Goal: Information Seeking & Learning: Learn about a topic

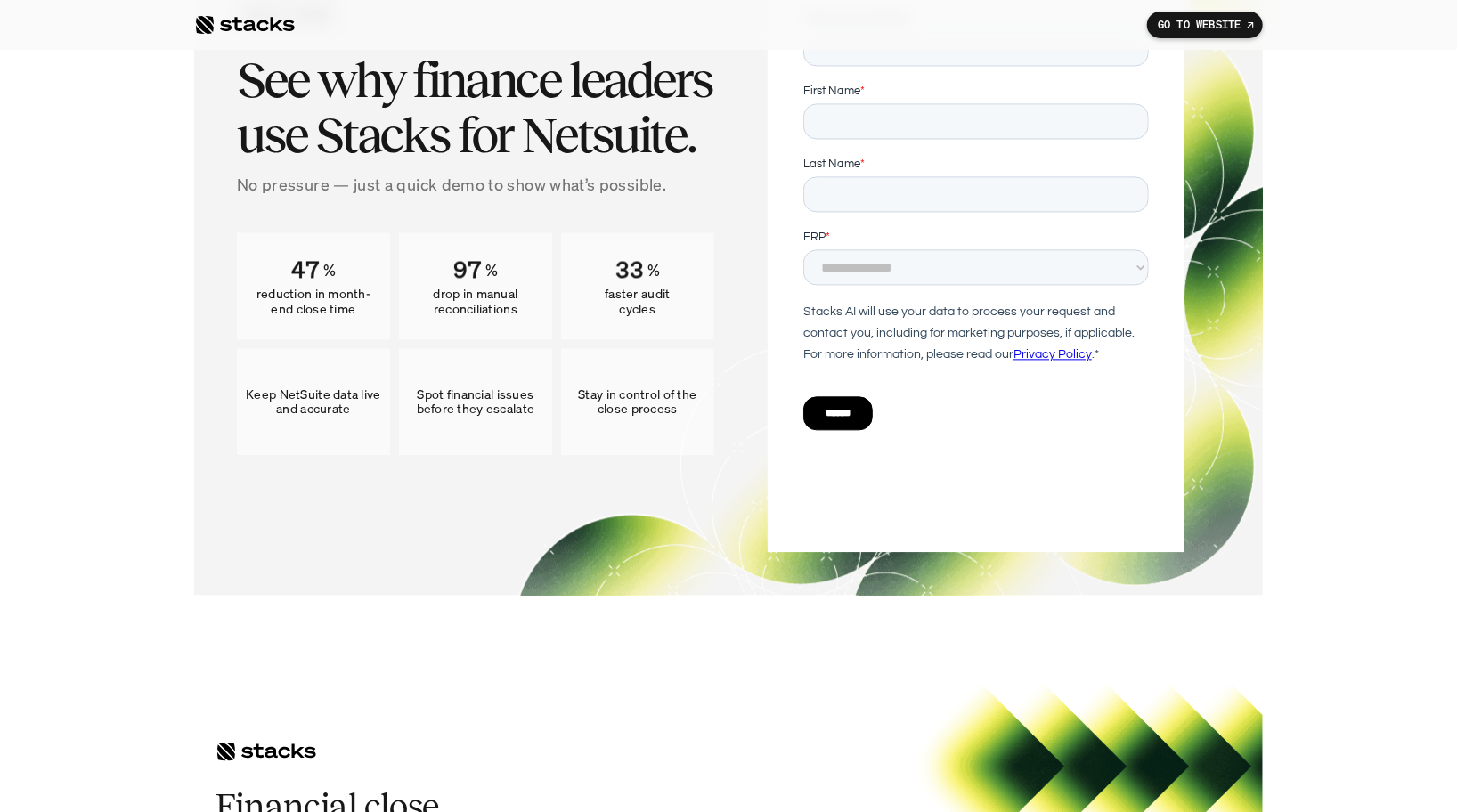
scroll to position [10183, 0]
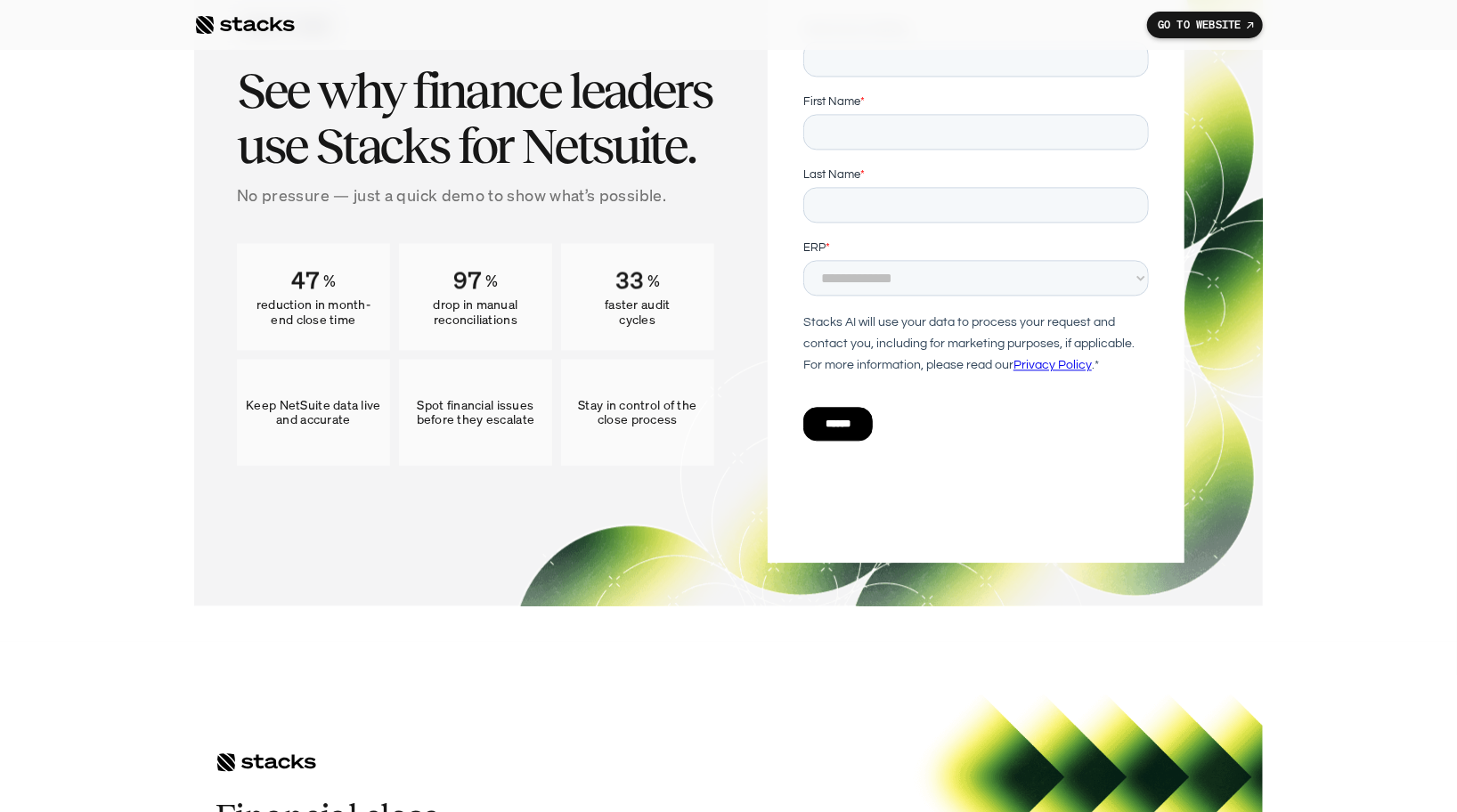
drag, startPoint x: 293, startPoint y: 277, endPoint x: 364, endPoint y: 310, distance: 78.3
click at [364, 309] on div "47 % reduction in month-end close time" at bounding box center [313, 296] width 153 height 107
drag, startPoint x: 355, startPoint y: 321, endPoint x: 249, endPoint y: 308, distance: 106.8
click at [249, 308] on p "reduction in month-end close time" at bounding box center [313, 312] width 135 height 30
copy p "reduction in month-end close time"
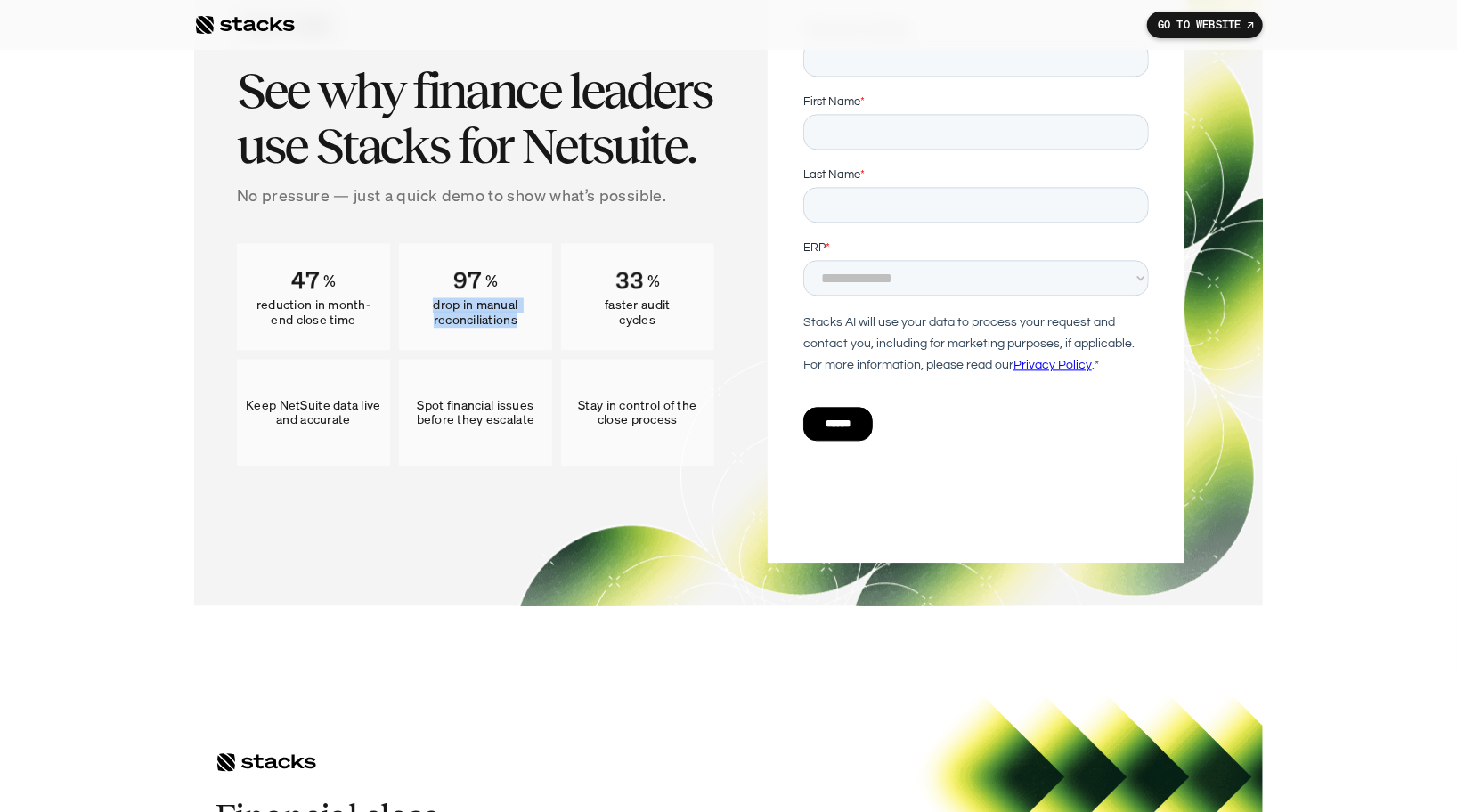
drag, startPoint x: 435, startPoint y: 308, endPoint x: 536, endPoint y: 321, distance: 101.8
click at [536, 321] on p "drop in manual reconciliations" at bounding box center [475, 312] width 135 height 30
copy p "drop in manual reconciliations"
drag, startPoint x: 603, startPoint y: 303, endPoint x: 674, endPoint y: 317, distance: 72.4
click at [674, 317] on p "faster audit cycles" at bounding box center [637, 312] width 135 height 30
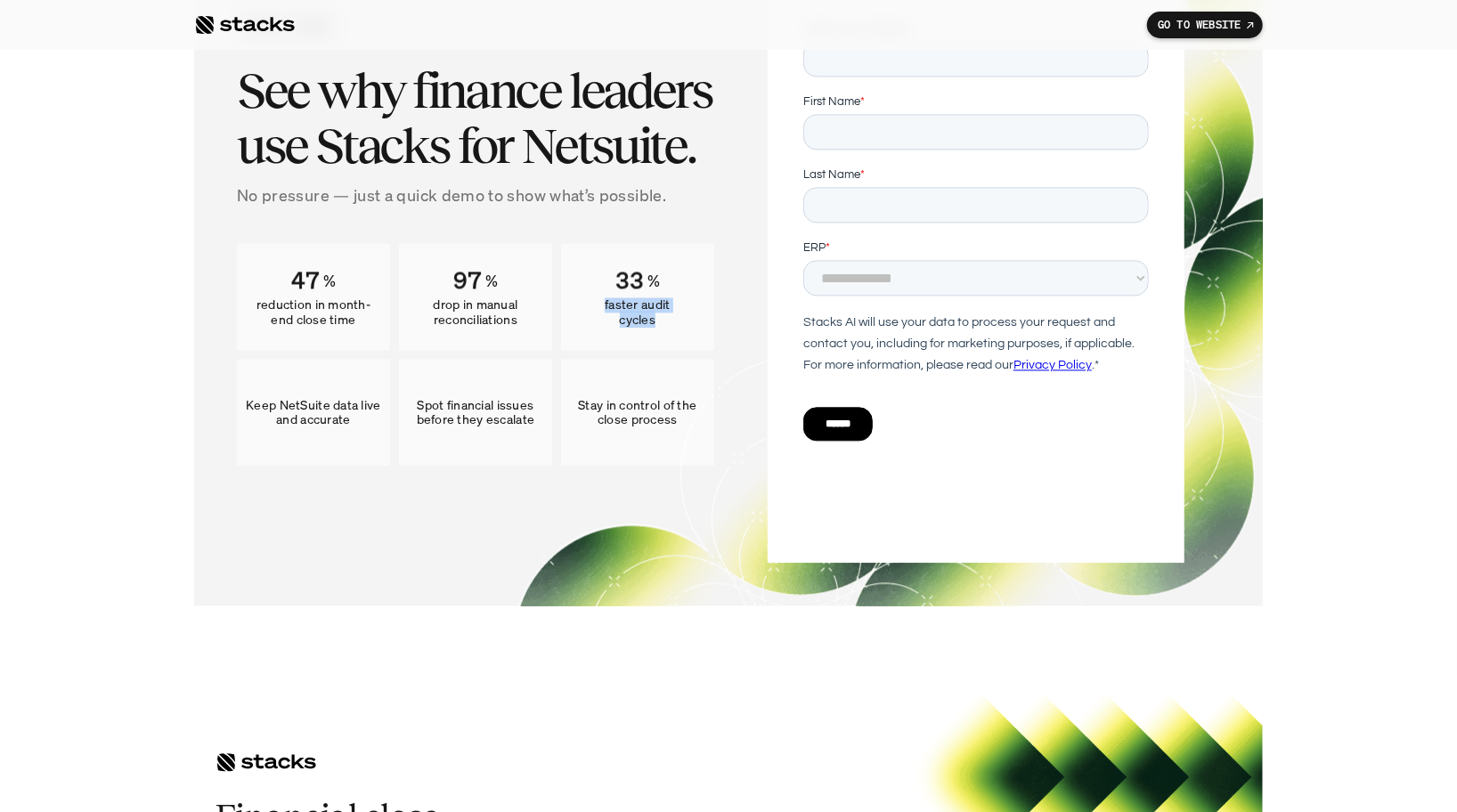
copy p "faster audit cycles"
